Goal: Information Seeking & Learning: Learn about a topic

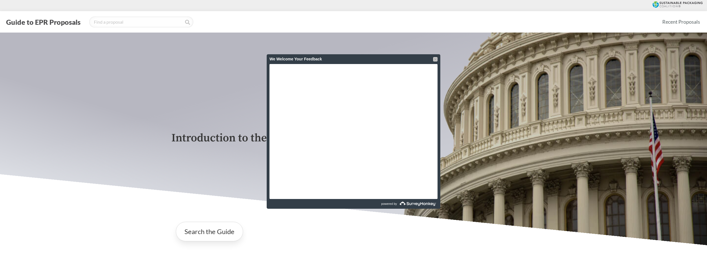
drag, startPoint x: 86, startPoint y: 0, endPoint x: 436, endPoint y: 58, distance: 355.0
click at [436, 58] on div at bounding box center [435, 59] width 4 height 4
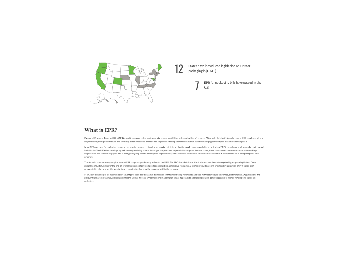
scroll to position [250, 0]
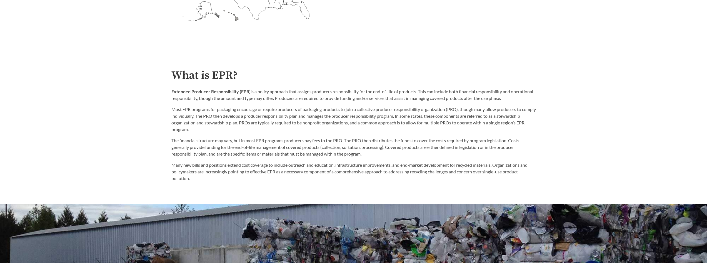
scroll to position [333, 0]
drag, startPoint x: 250, startPoint y: 92, endPoint x: 172, endPoint y: 94, distance: 77.8
click at [172, 94] on strong "Extended Producer Responsibility (EPR)" at bounding box center [210, 91] width 79 height 5
copy strong "Extended Producer Responsibility (EPR)"
